Goal: Navigation & Orientation: Find specific page/section

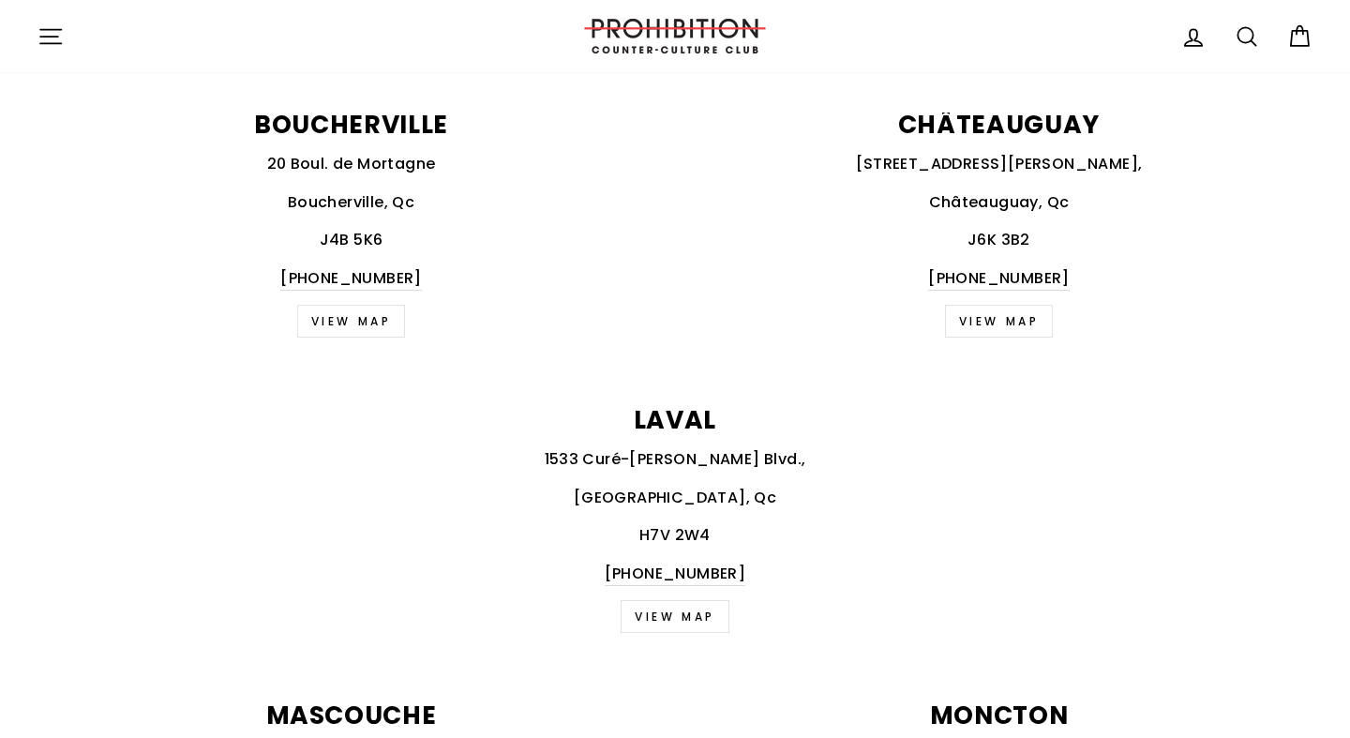
scroll to position [1111, 0]
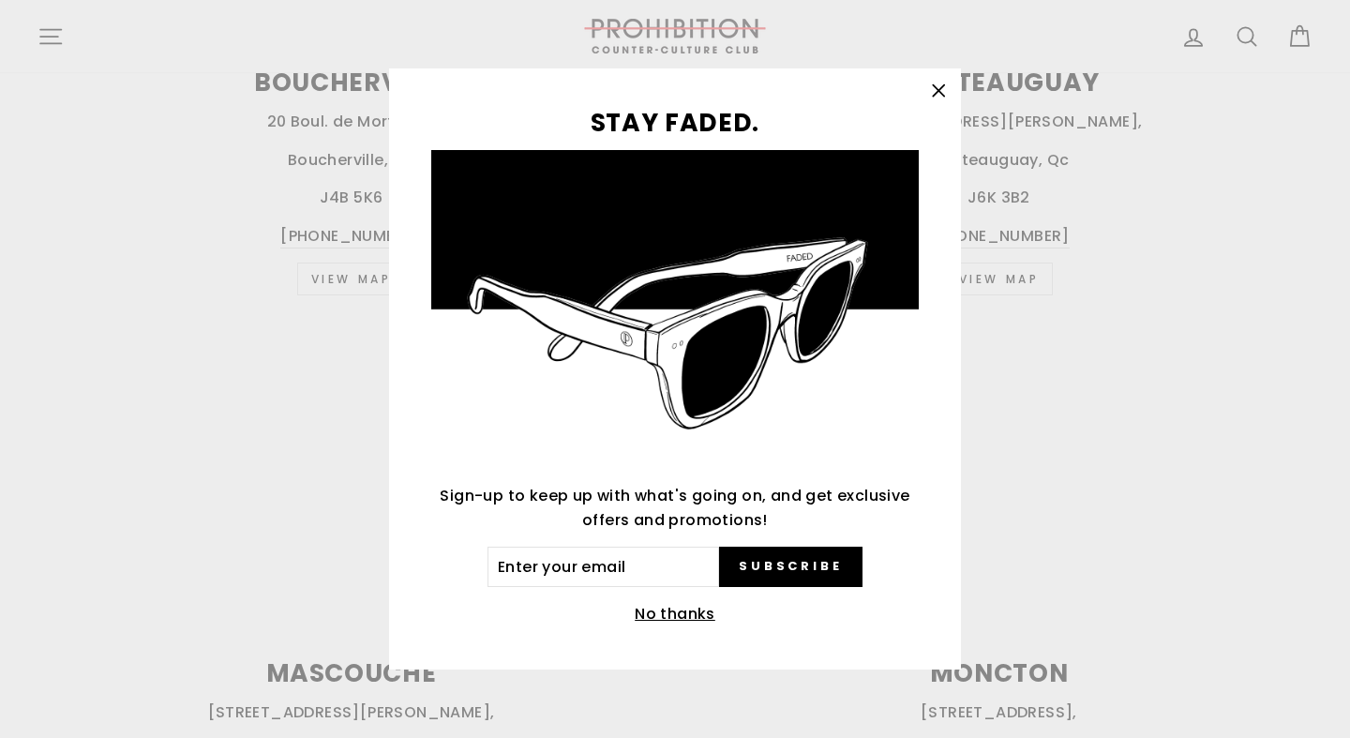
click at [937, 89] on icon "button" at bounding box center [937, 90] width 11 height 11
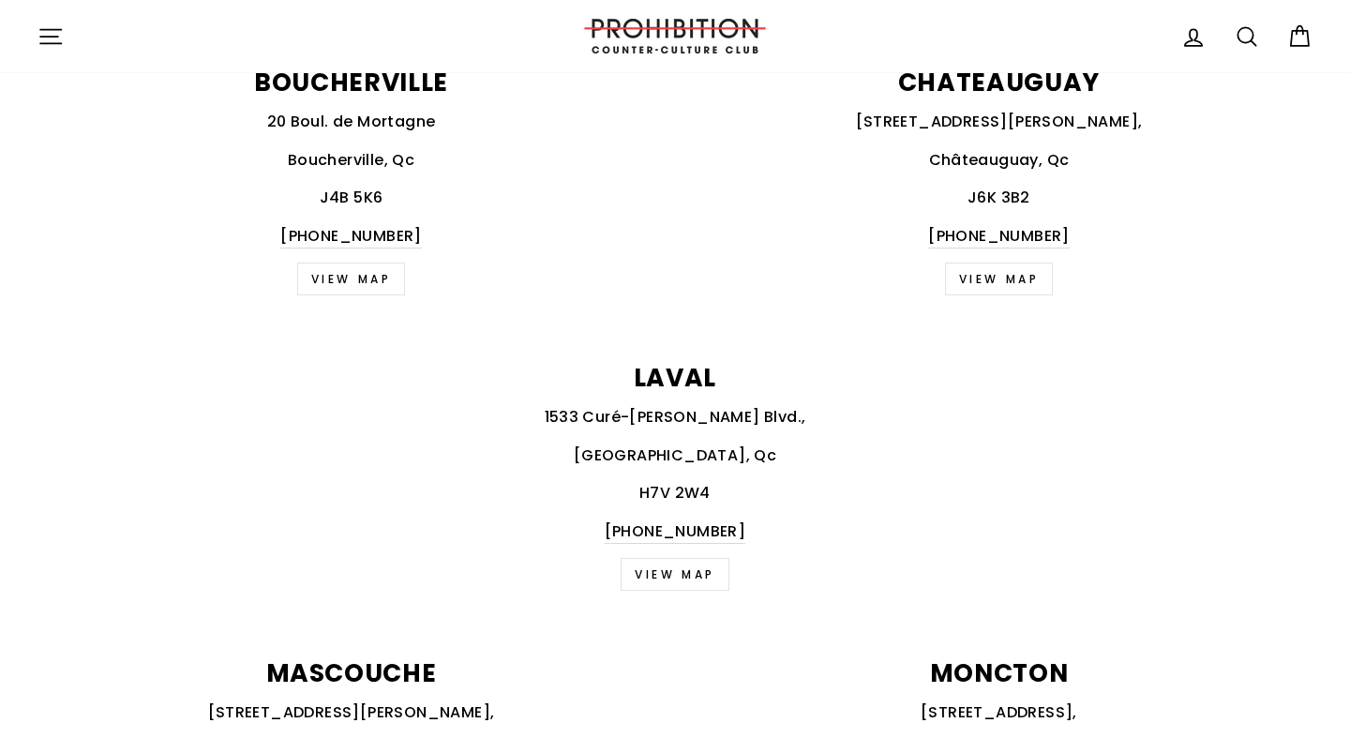
click at [69, 30] on button "Site navigation" at bounding box center [50, 36] width 49 height 40
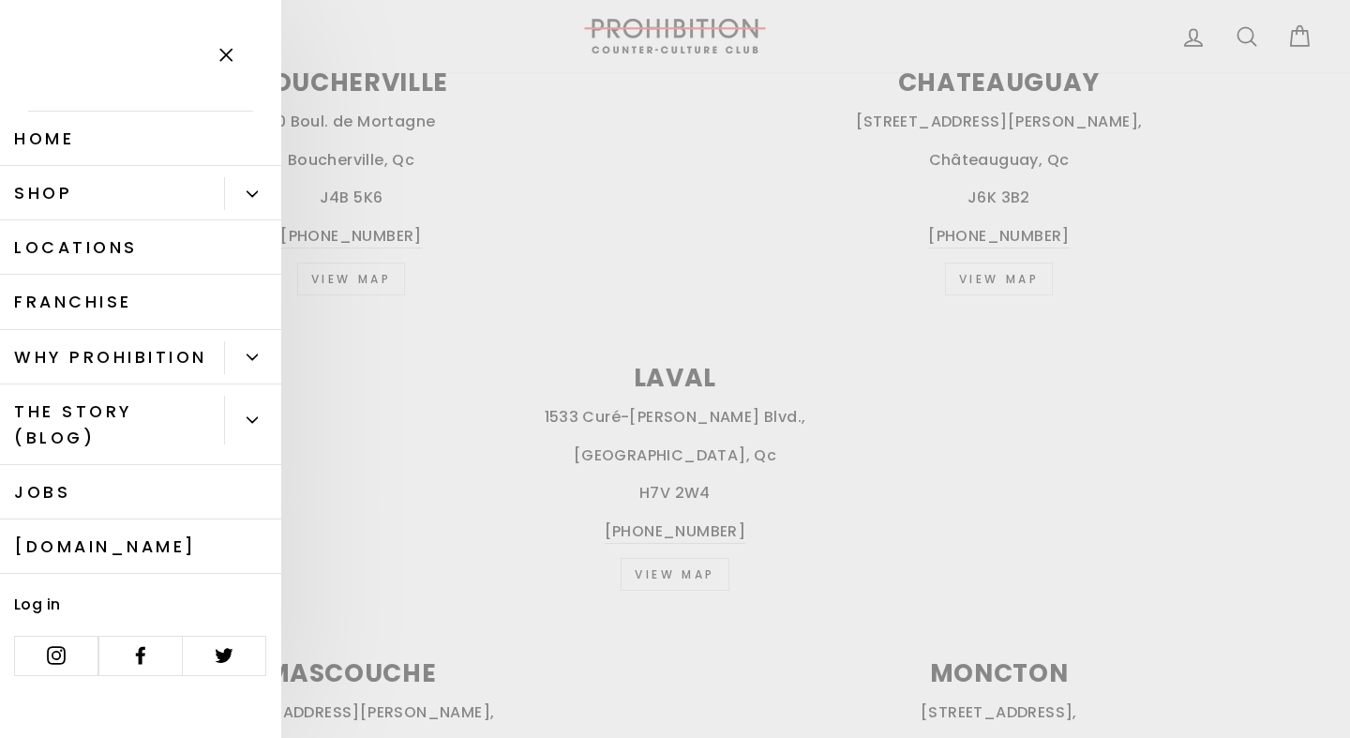
click at [93, 193] on link "Shop" at bounding box center [112, 193] width 224 height 54
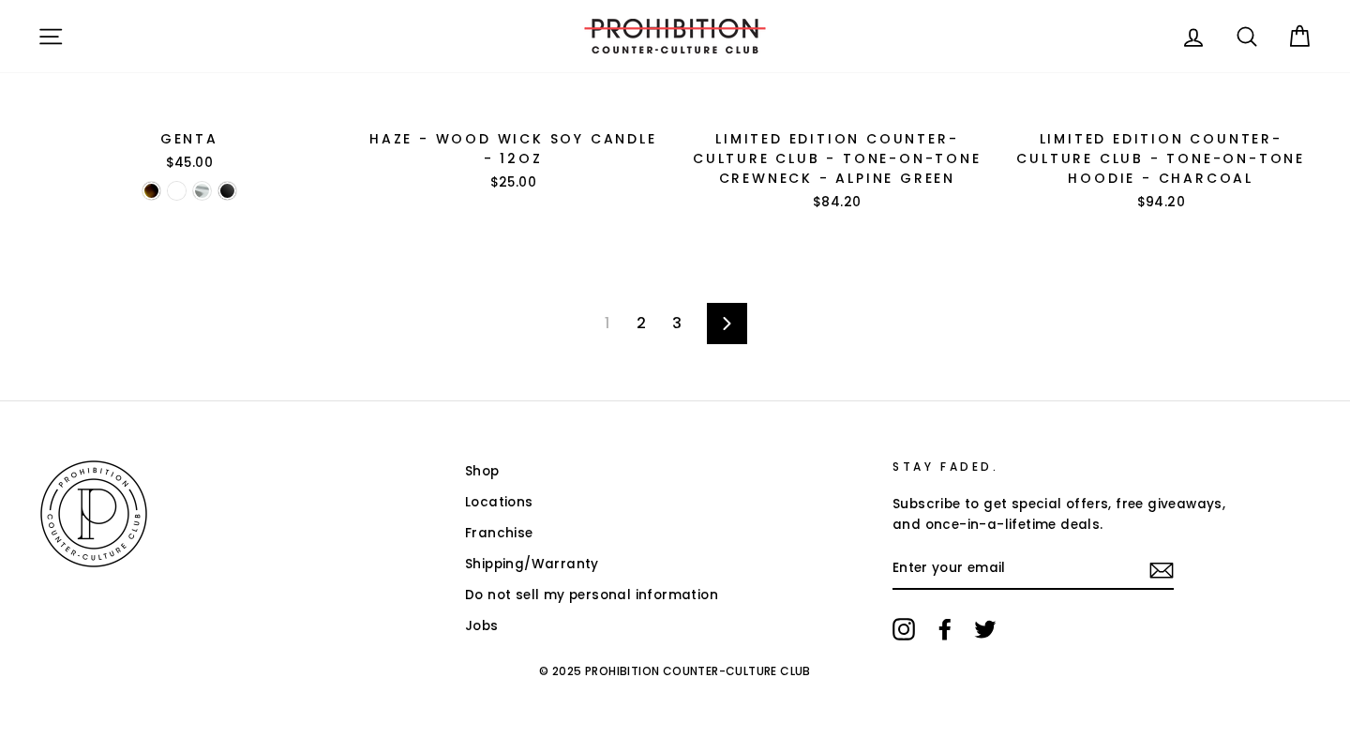
scroll to position [3096, 0]
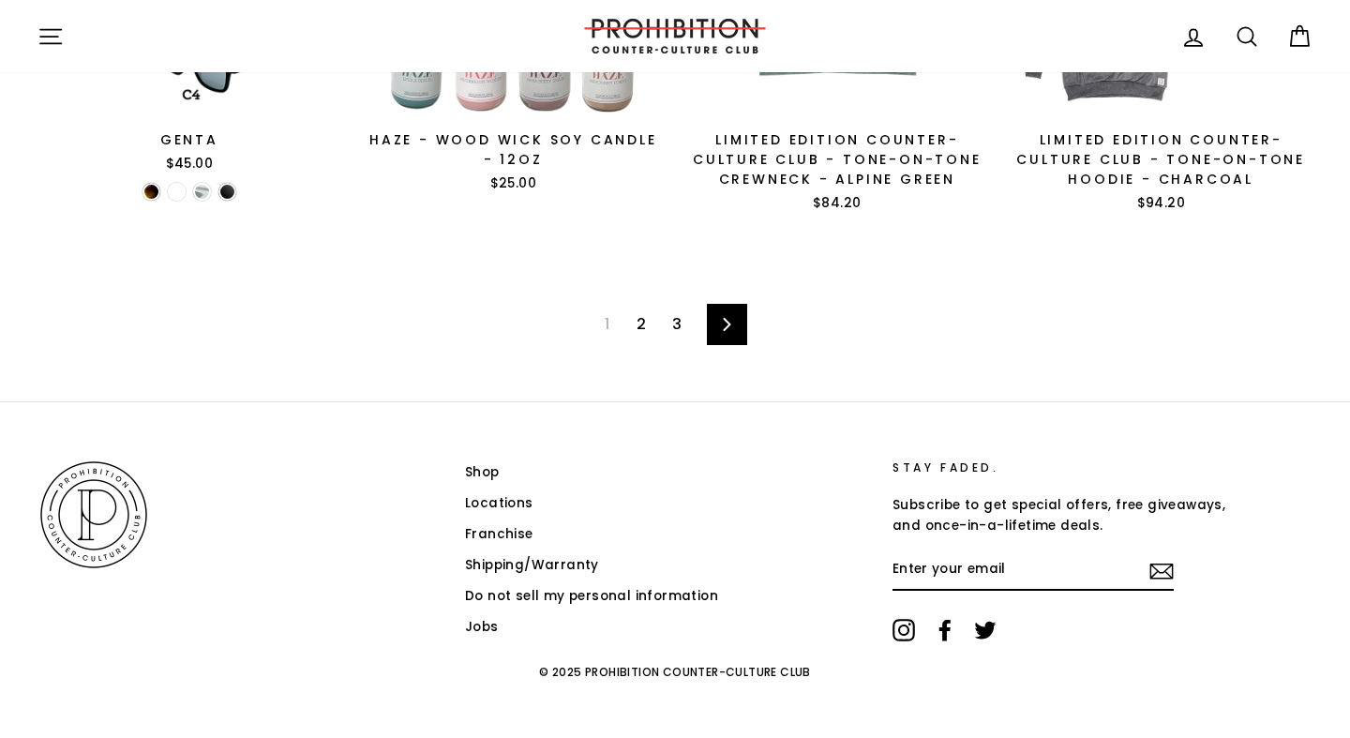
click at [669, 313] on link "3" at bounding box center [677, 324] width 32 height 30
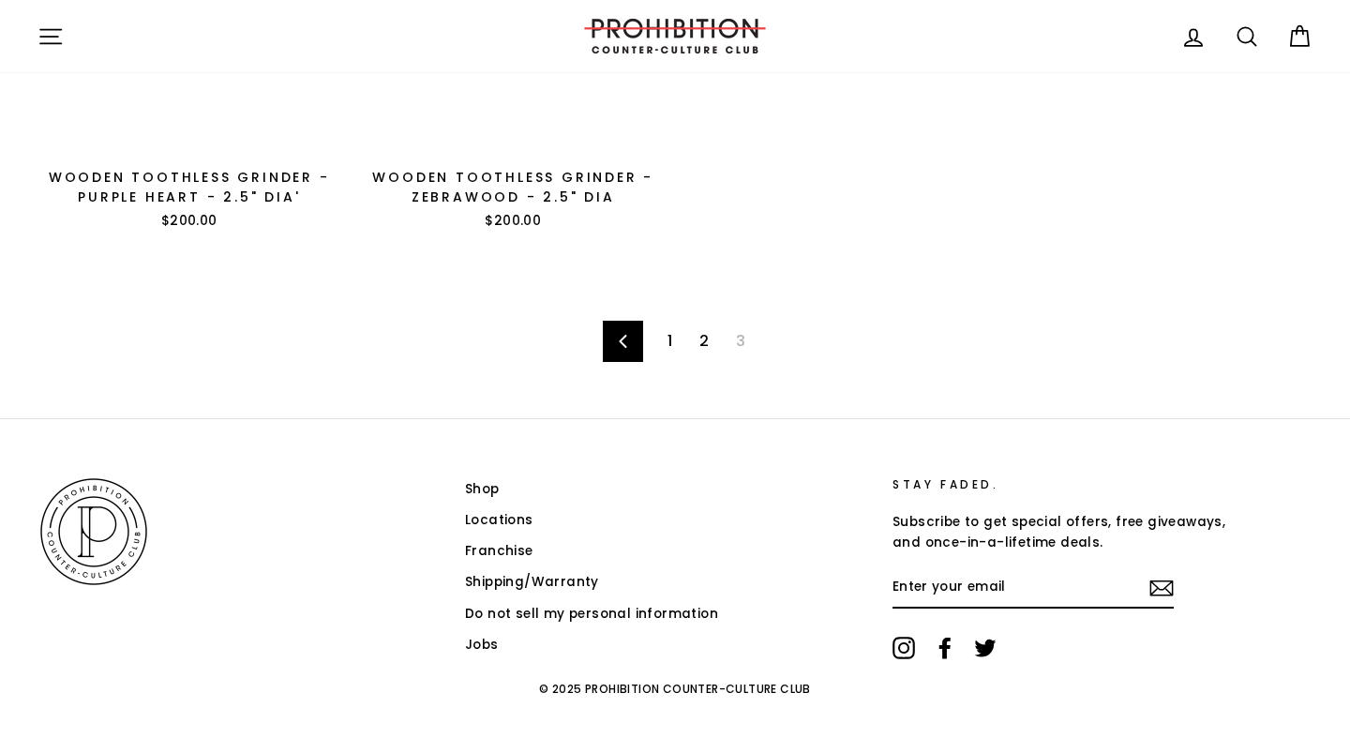
scroll to position [1849, 0]
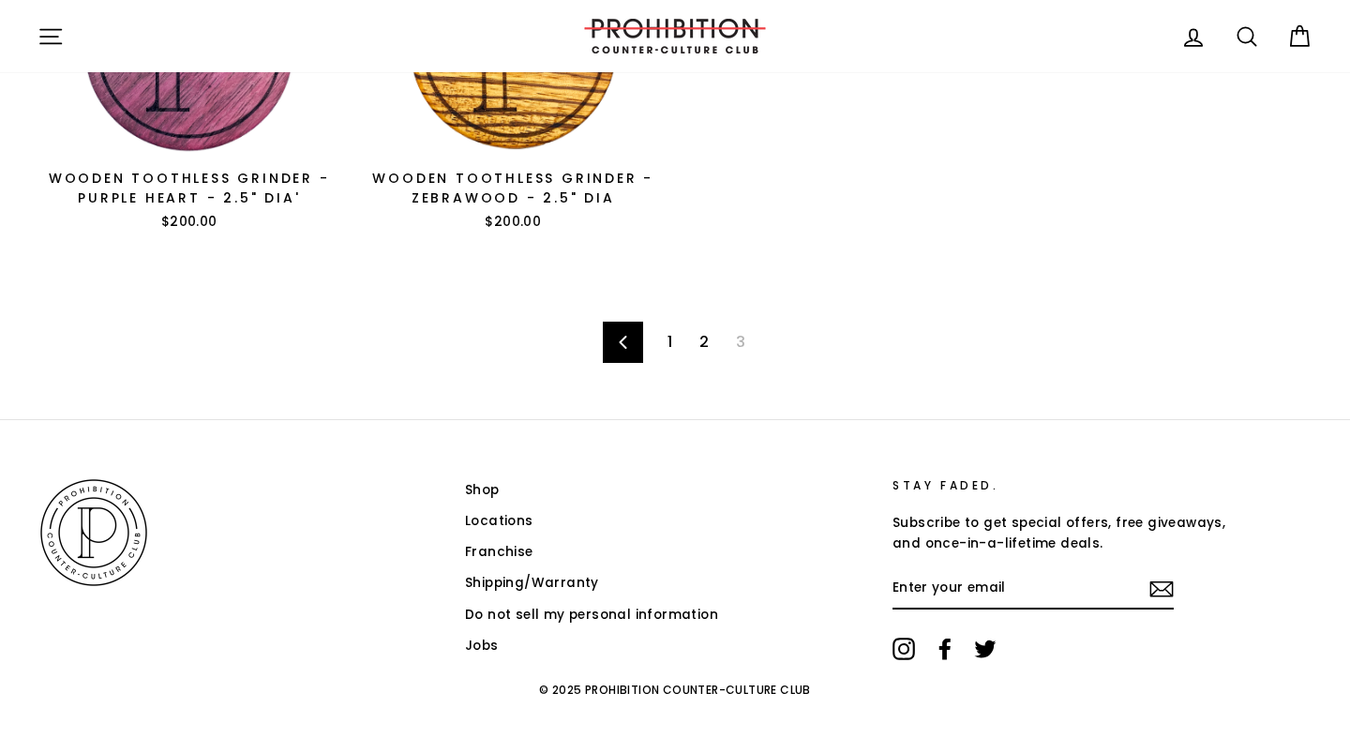
click at [667, 327] on link "1" at bounding box center [669, 342] width 27 height 30
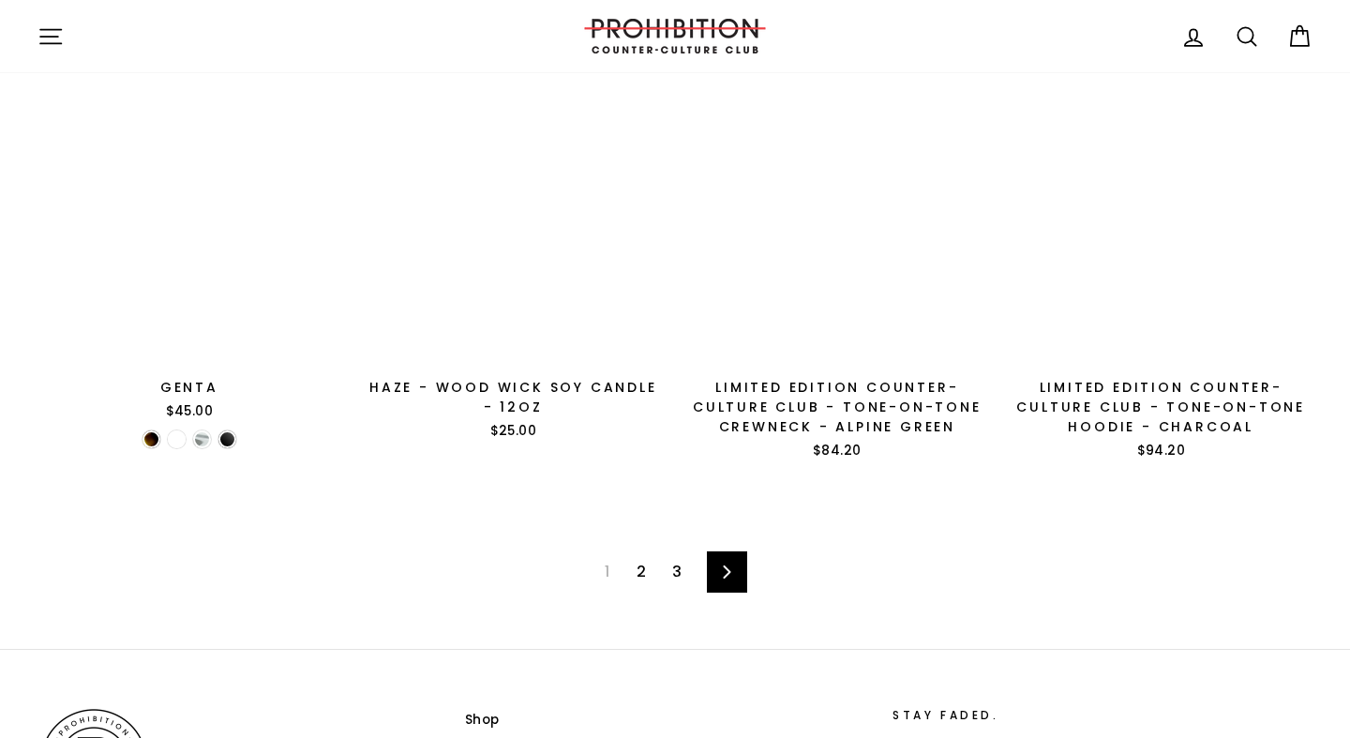
scroll to position [2851, 0]
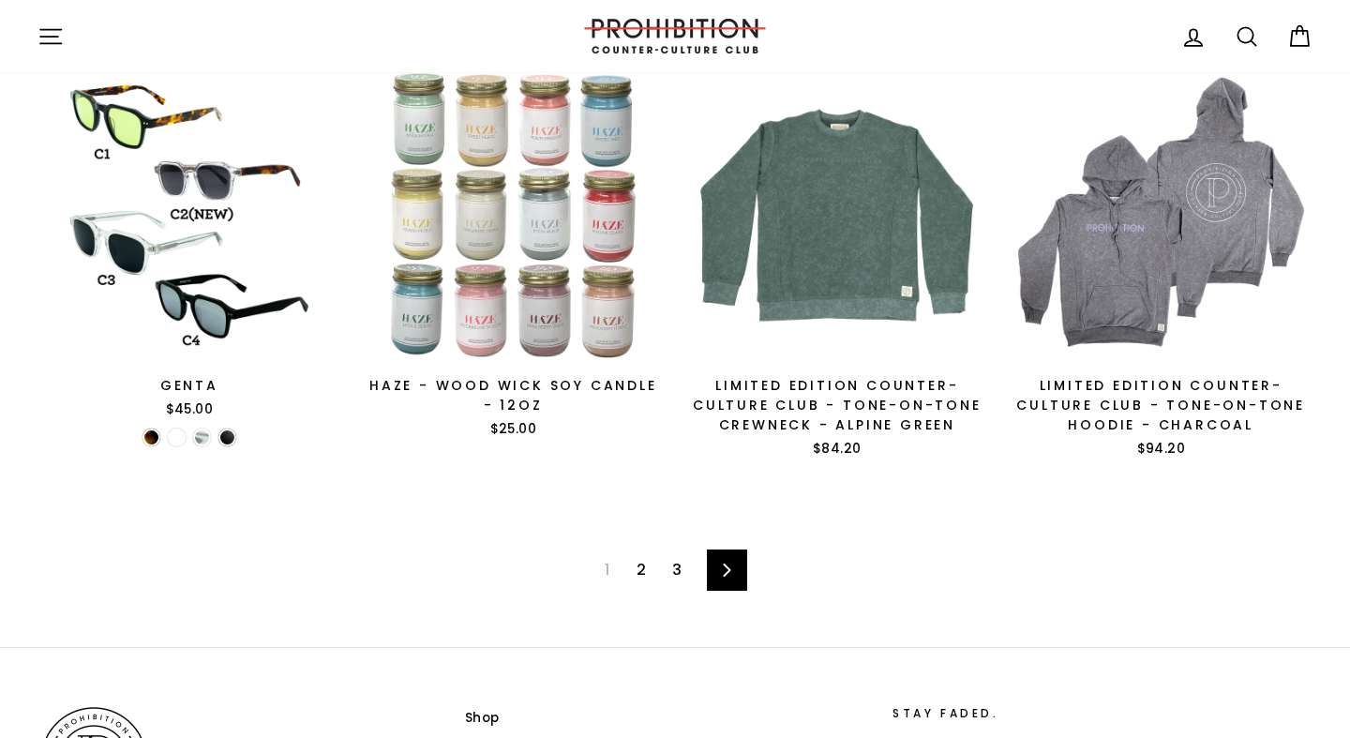
click at [670, 568] on link "3" at bounding box center [677, 570] width 32 height 30
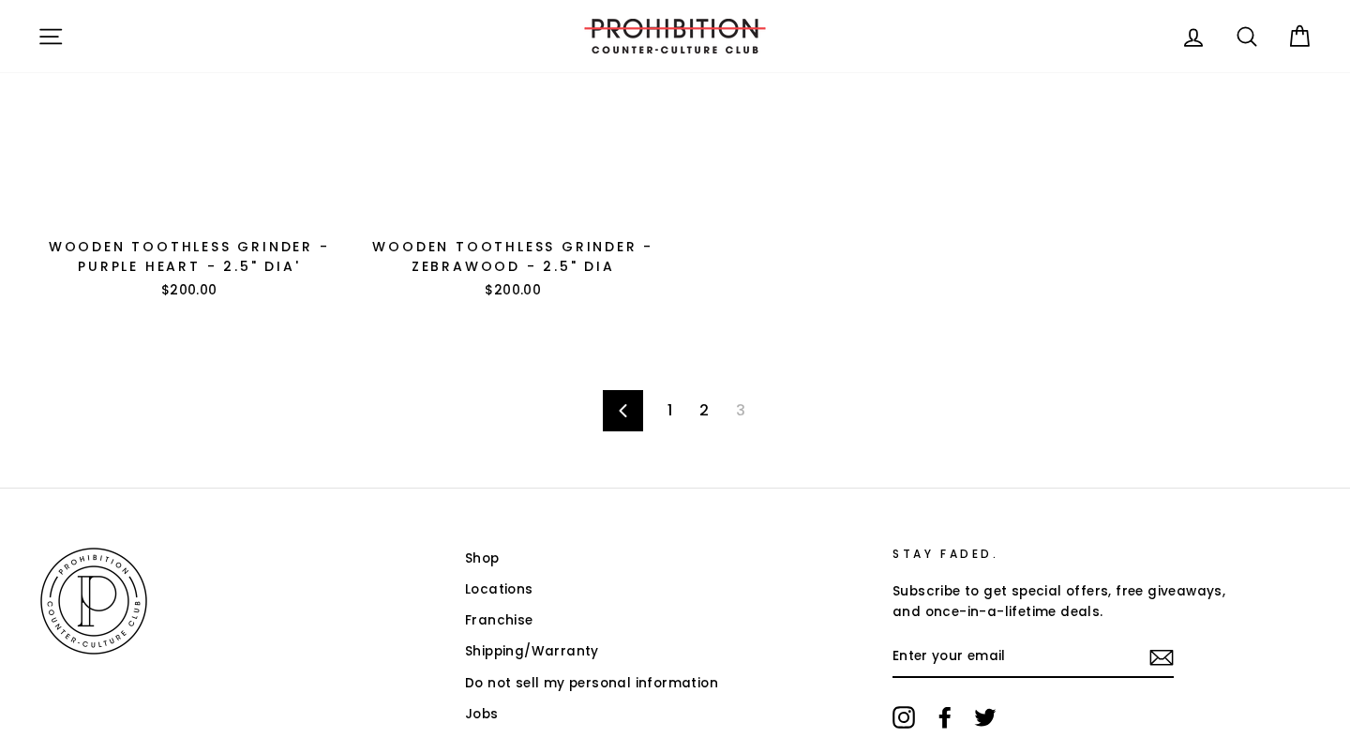
scroll to position [1712, 0]
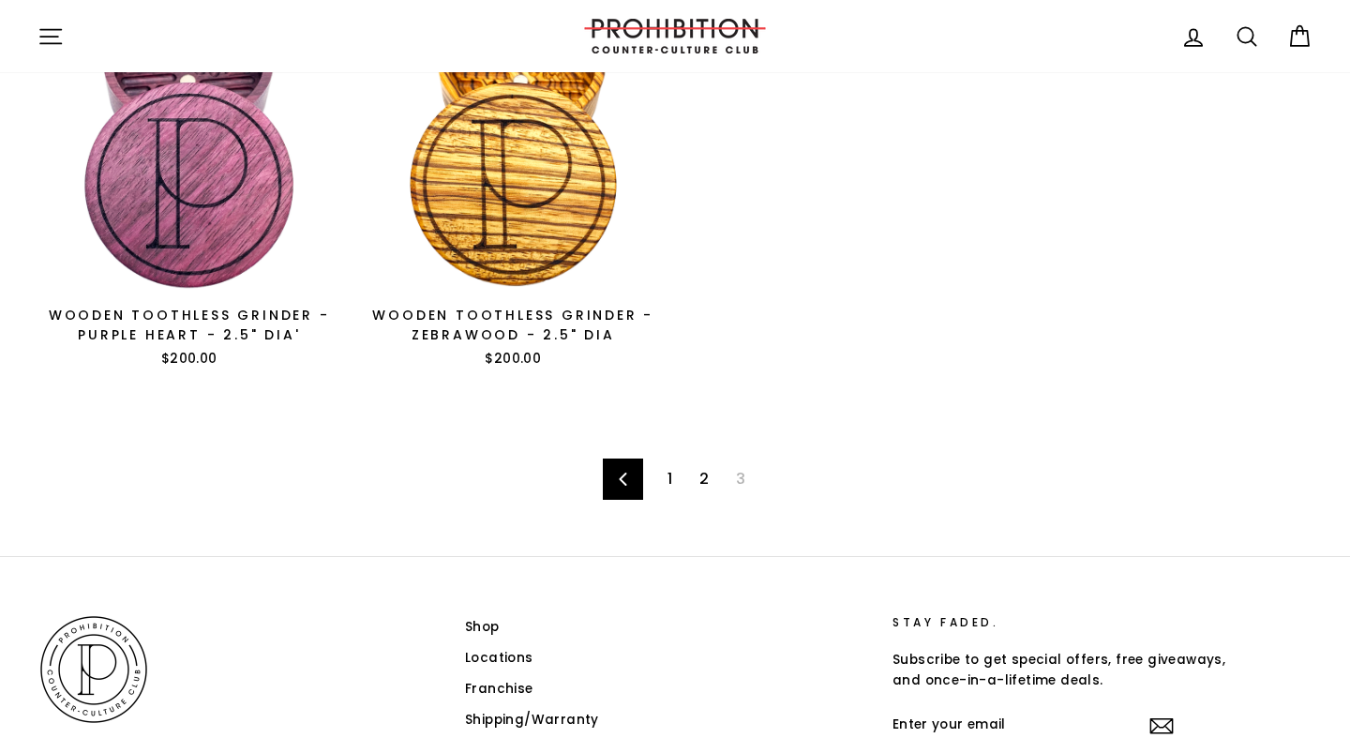
click at [705, 464] on link "2" at bounding box center [704, 479] width 32 height 30
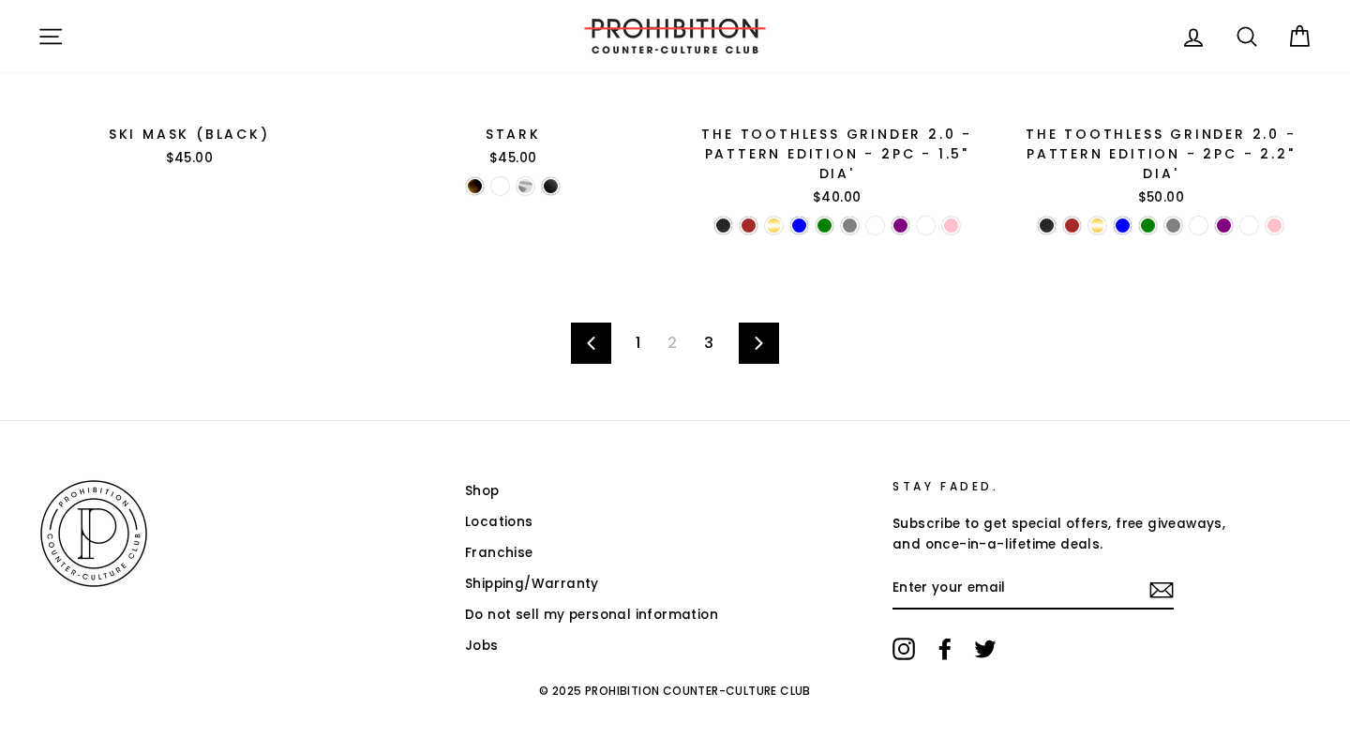
scroll to position [3052, 0]
